Goal: Check status: Check status

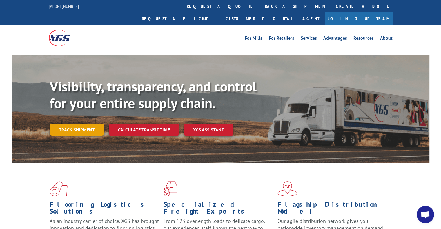
click at [72, 124] on link "Track shipment" at bounding box center [77, 130] width 54 height 12
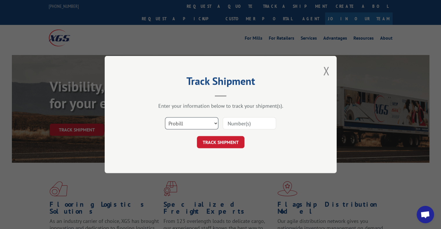
click at [204, 123] on select "Select category... Probill BOL PO" at bounding box center [191, 123] width 53 height 12
select select "bol"
click at [165, 117] on select "Select category... Probill BOL PO" at bounding box center [191, 123] width 53 height 12
click at [242, 121] on input at bounding box center [249, 123] width 53 height 12
paste input "31463825"
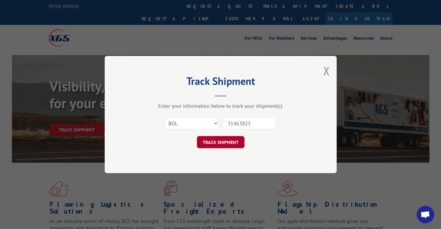
type input "31463825"
click at [235, 137] on button "TRACK SHIPMENT" at bounding box center [221, 142] width 48 height 12
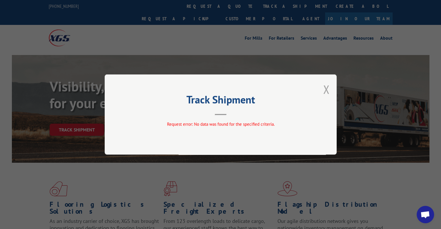
click at [326, 89] on button "Close modal" at bounding box center [326, 89] width 6 height 15
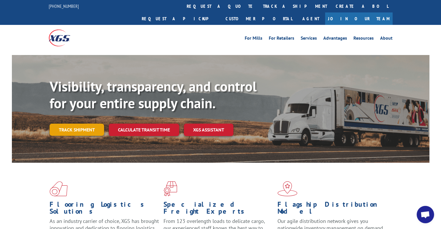
click at [83, 124] on link "Track shipment" at bounding box center [77, 130] width 54 height 12
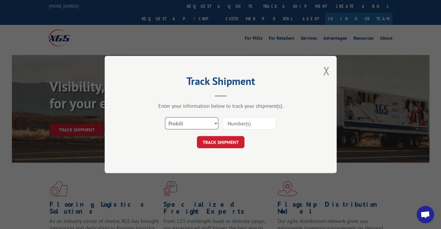
click at [188, 126] on select "Select category... Probill BOL PO" at bounding box center [191, 123] width 53 height 12
select select "bol"
click at [165, 117] on select "Select category... Probill BOL PO" at bounding box center [191, 123] width 53 height 12
click at [248, 121] on input at bounding box center [249, 123] width 53 height 12
paste input "124857397"
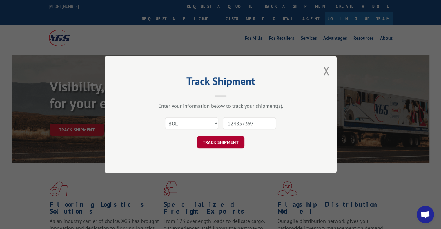
type input "124857397"
click at [226, 145] on button "TRACK SHIPMENT" at bounding box center [221, 142] width 48 height 12
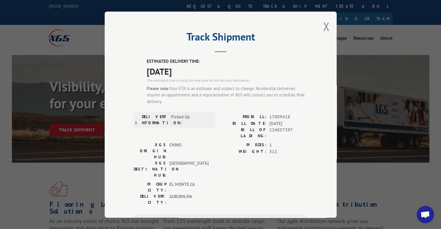
click at [278, 115] on span "17009418" at bounding box center [288, 117] width 38 height 7
copy span "17009418"
